Goal: Task Accomplishment & Management: Manage account settings

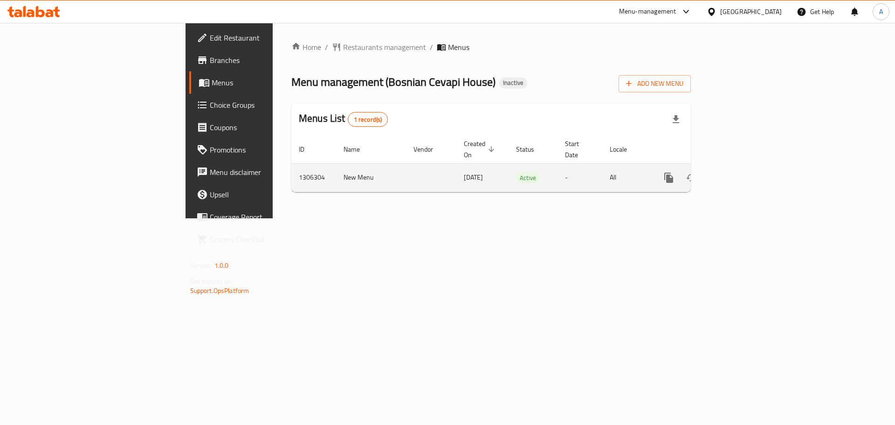
click at [742, 172] on icon "enhanced table" at bounding box center [736, 177] width 11 height 11
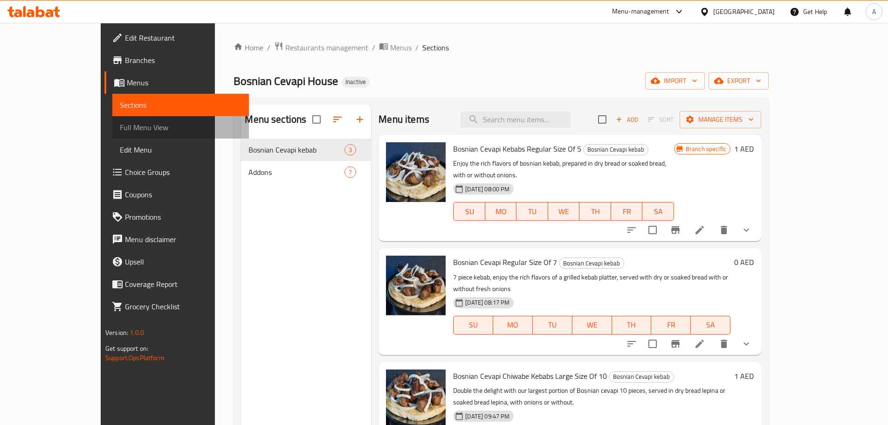
click at [120, 128] on span "Full Menu View" at bounding box center [181, 127] width 122 height 11
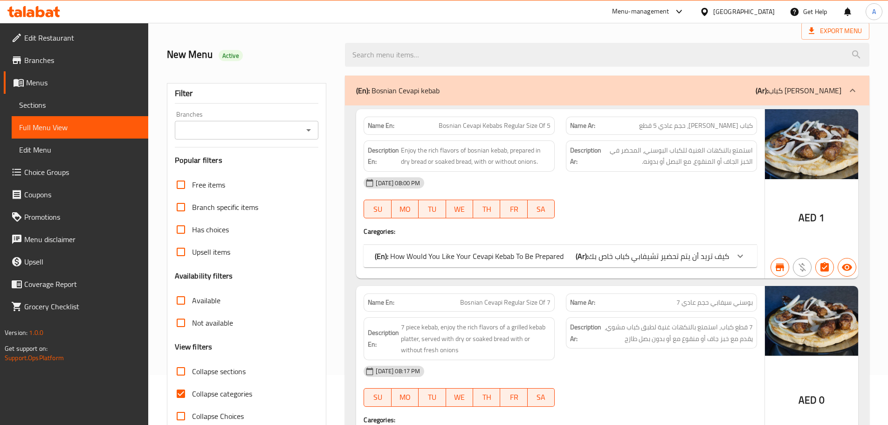
scroll to position [93, 0]
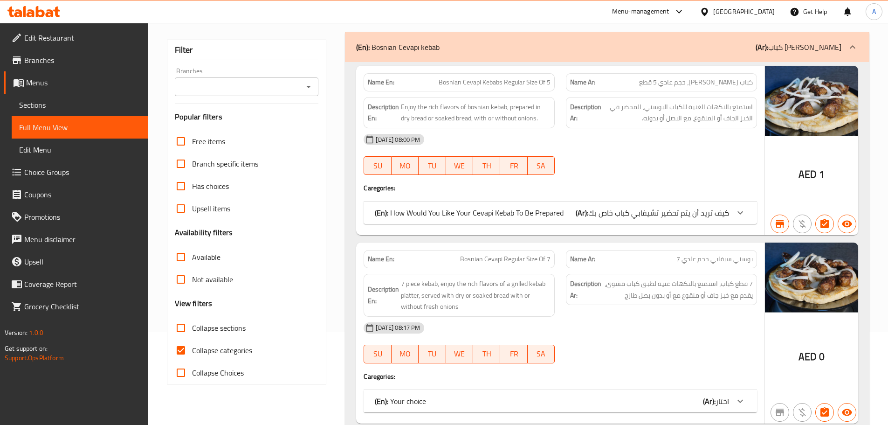
click at [221, 346] on span "Collapse categories" at bounding box center [222, 350] width 60 height 11
click at [192, 346] on input "Collapse categories" at bounding box center [181, 350] width 22 height 22
checkbox input "false"
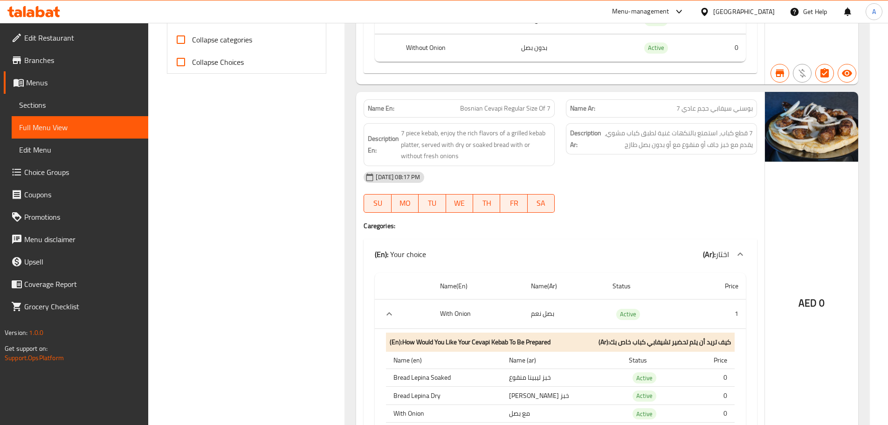
scroll to position [420, 0]
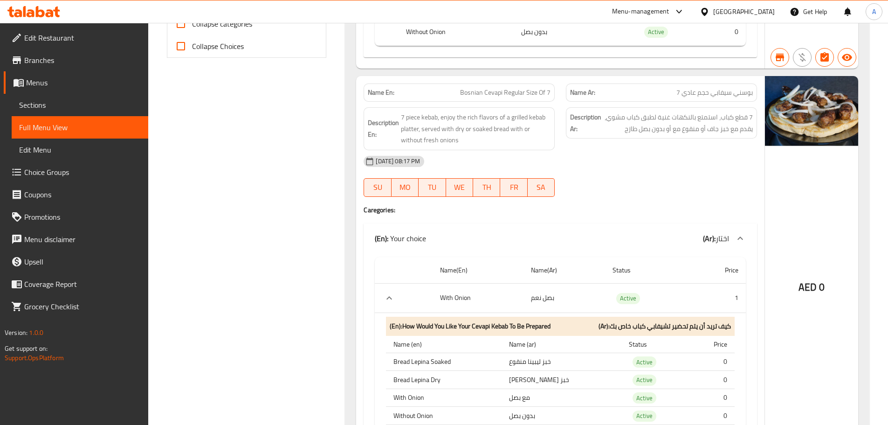
drag, startPoint x: 531, startPoint y: 295, endPoint x: 568, endPoint y: 297, distance: 37.8
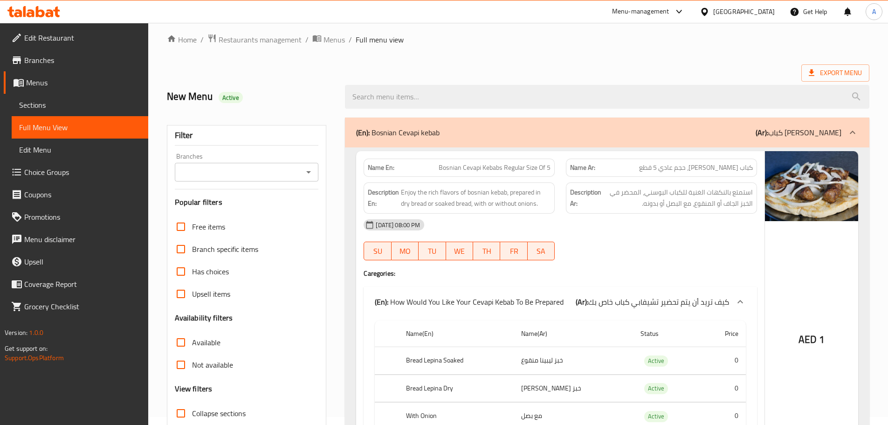
scroll to position [0, 0]
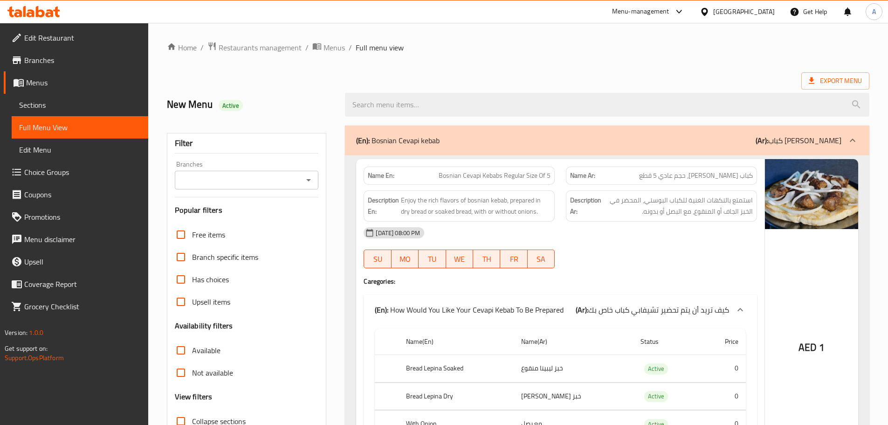
click at [489, 174] on span "Bosnian Cevapi Kebabs Regular Size Of 5" at bounding box center [495, 176] width 112 height 10
copy span "Kebabs"
click at [683, 214] on span "استمتع بالنكهات الغنية للكباب البوسني، المحضر في الخبز الجاف أو المنقوع، مع الب…" at bounding box center [678, 205] width 150 height 23
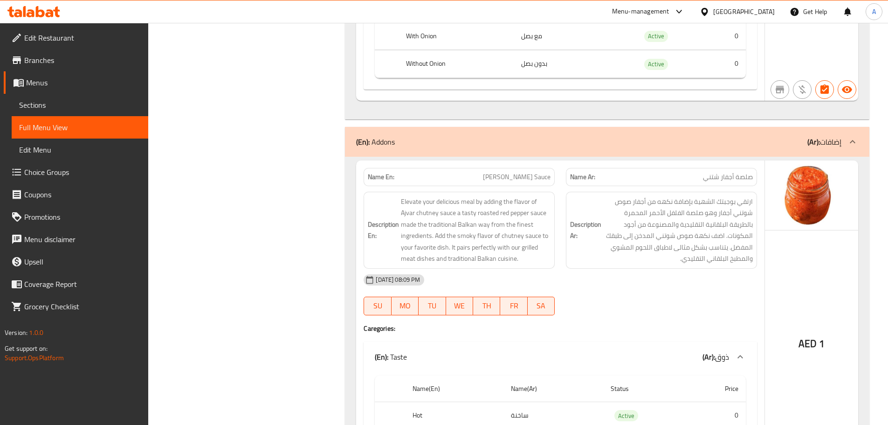
scroll to position [1119, 0]
drag, startPoint x: 696, startPoint y: 297, endPoint x: 652, endPoint y: 186, distance: 118.7
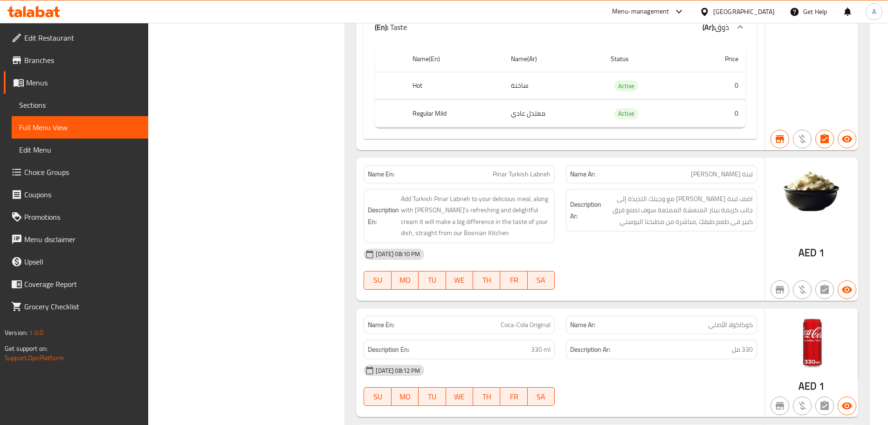
scroll to position [1352, 0]
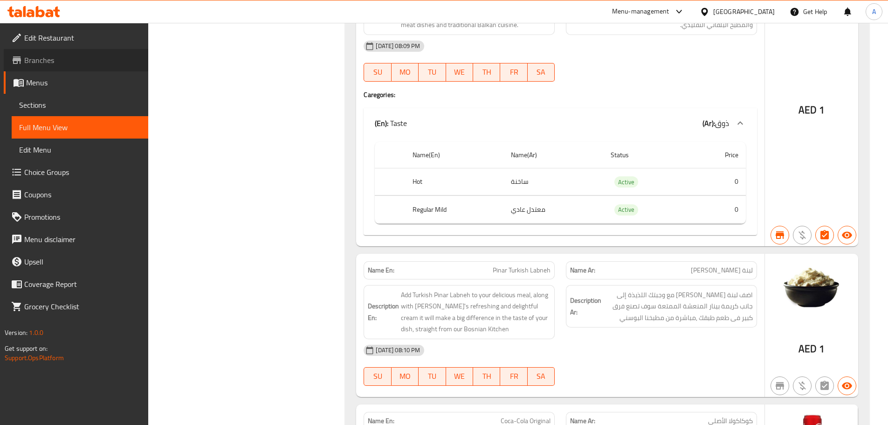
click at [76, 62] on span "Branches" at bounding box center [82, 60] width 117 height 11
